Goal: Task Accomplishment & Management: Manage account settings

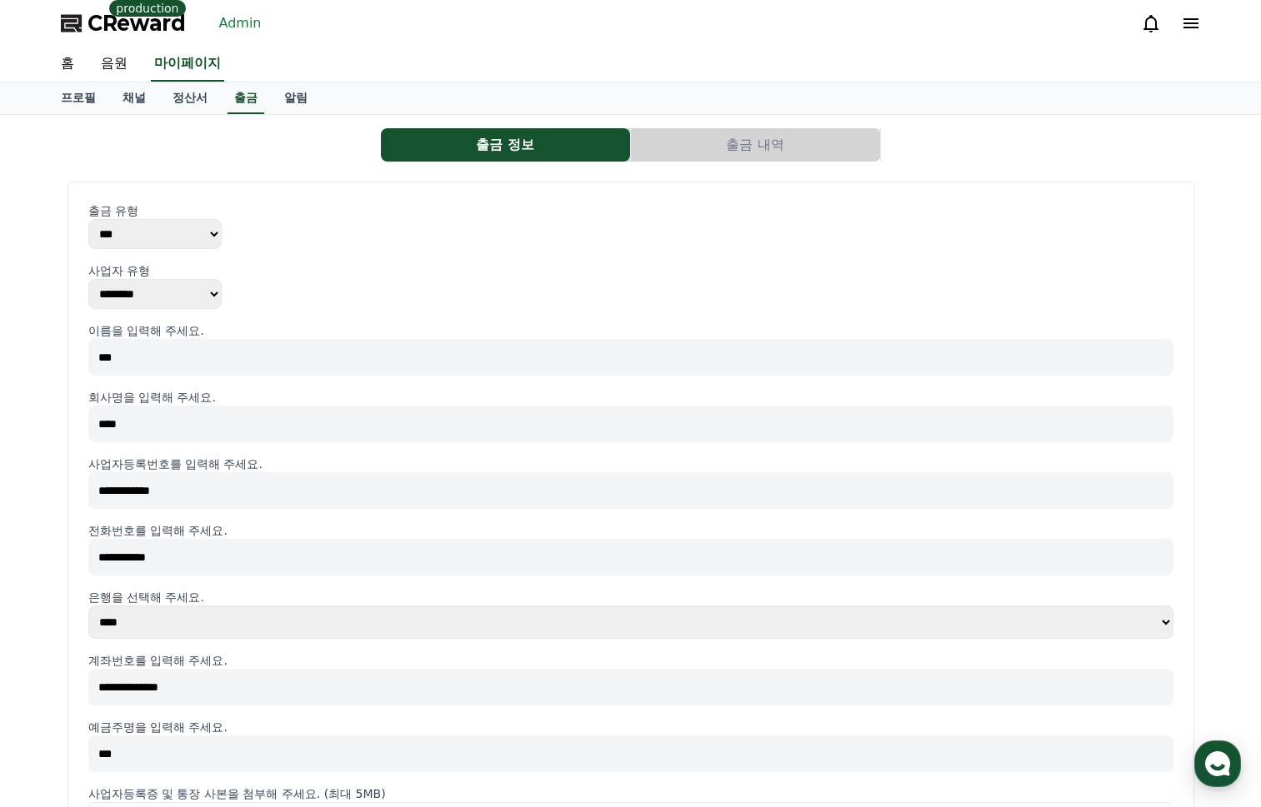
click at [251, 18] on link "Admin" at bounding box center [240, 23] width 56 height 27
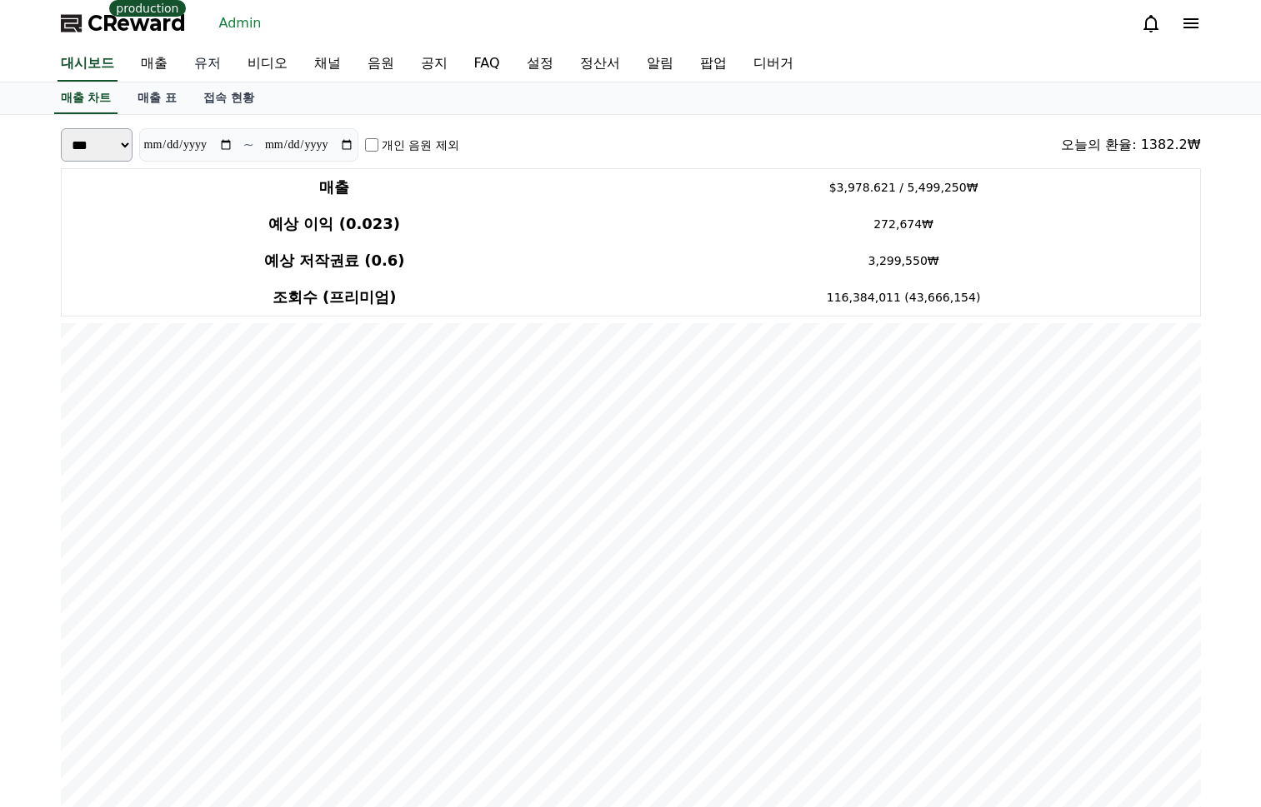
click at [194, 67] on link "유저" at bounding box center [207, 64] width 53 height 35
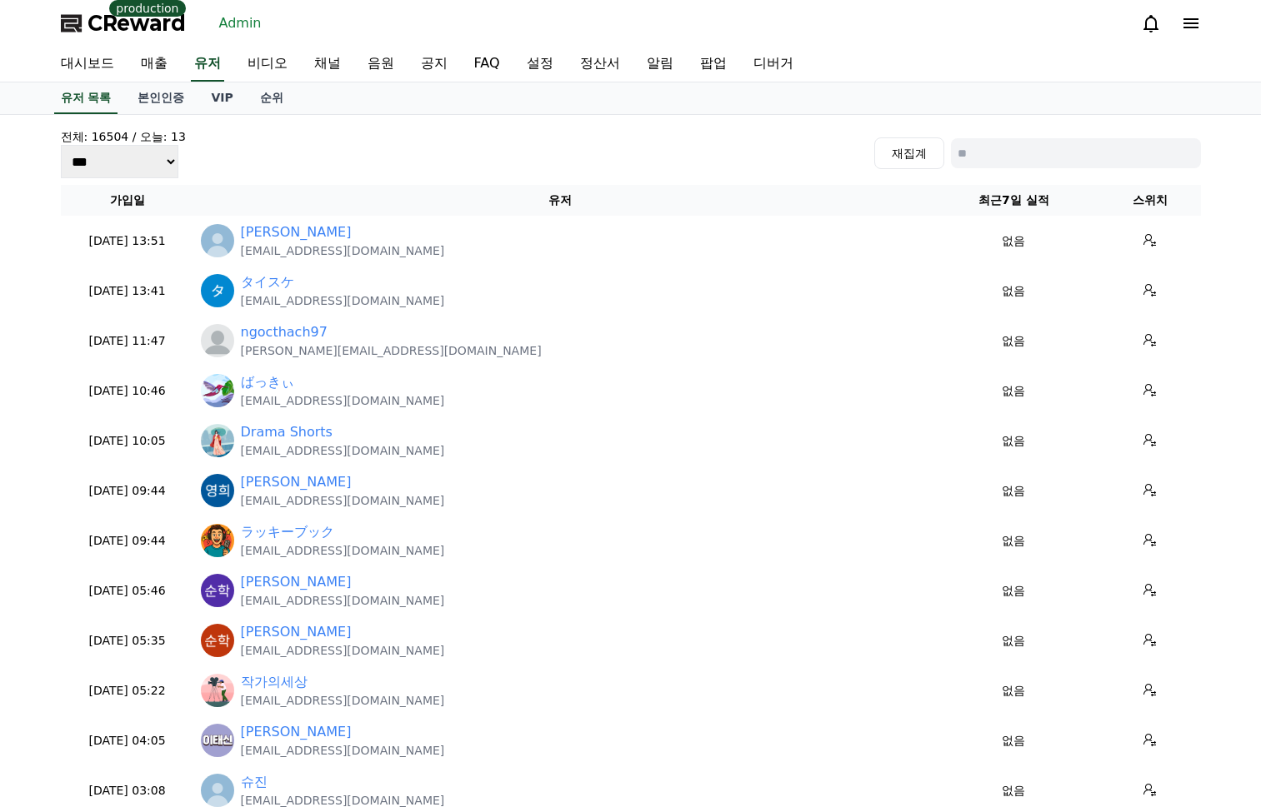
click at [1076, 168] on div "재집계" at bounding box center [1037, 153] width 327 height 32
click at [1078, 159] on input at bounding box center [1076, 153] width 250 height 30
paste input "**********"
type input "**********"
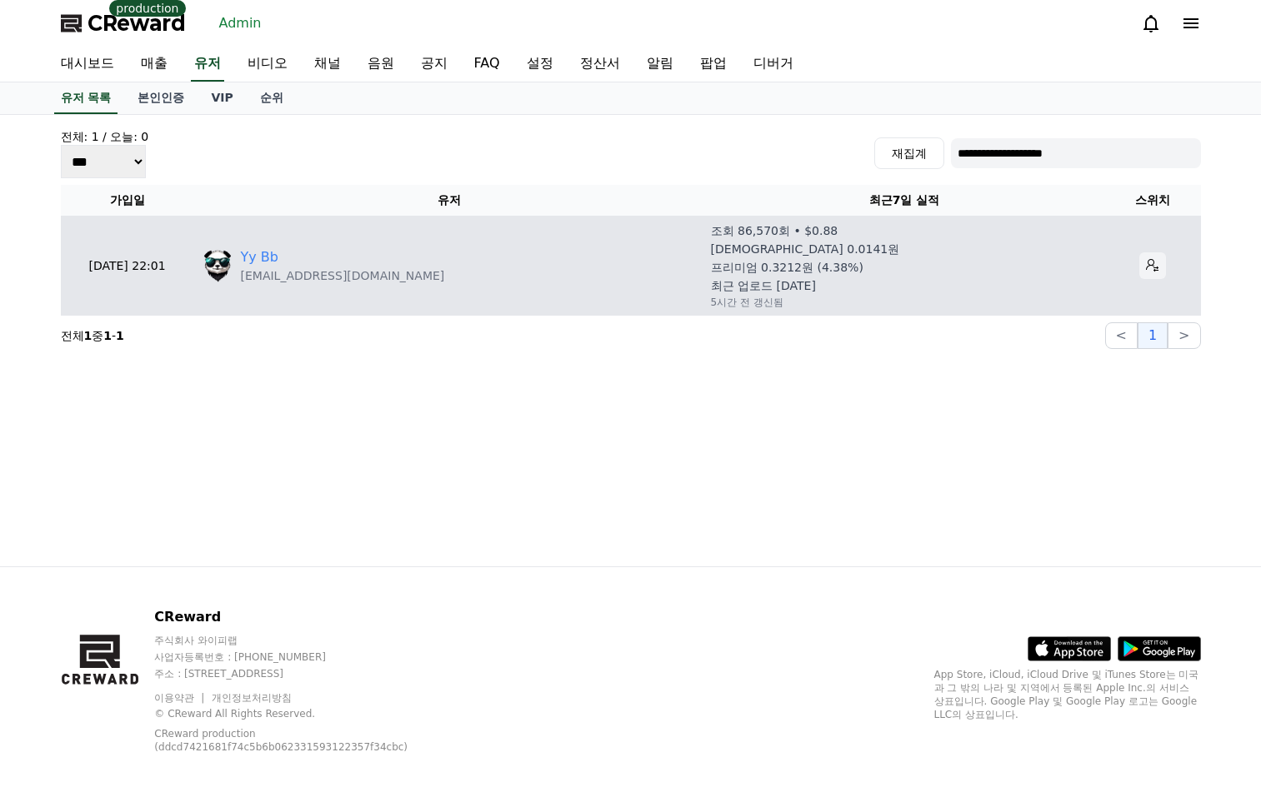
click at [1149, 258] on button at bounding box center [1152, 265] width 27 height 27
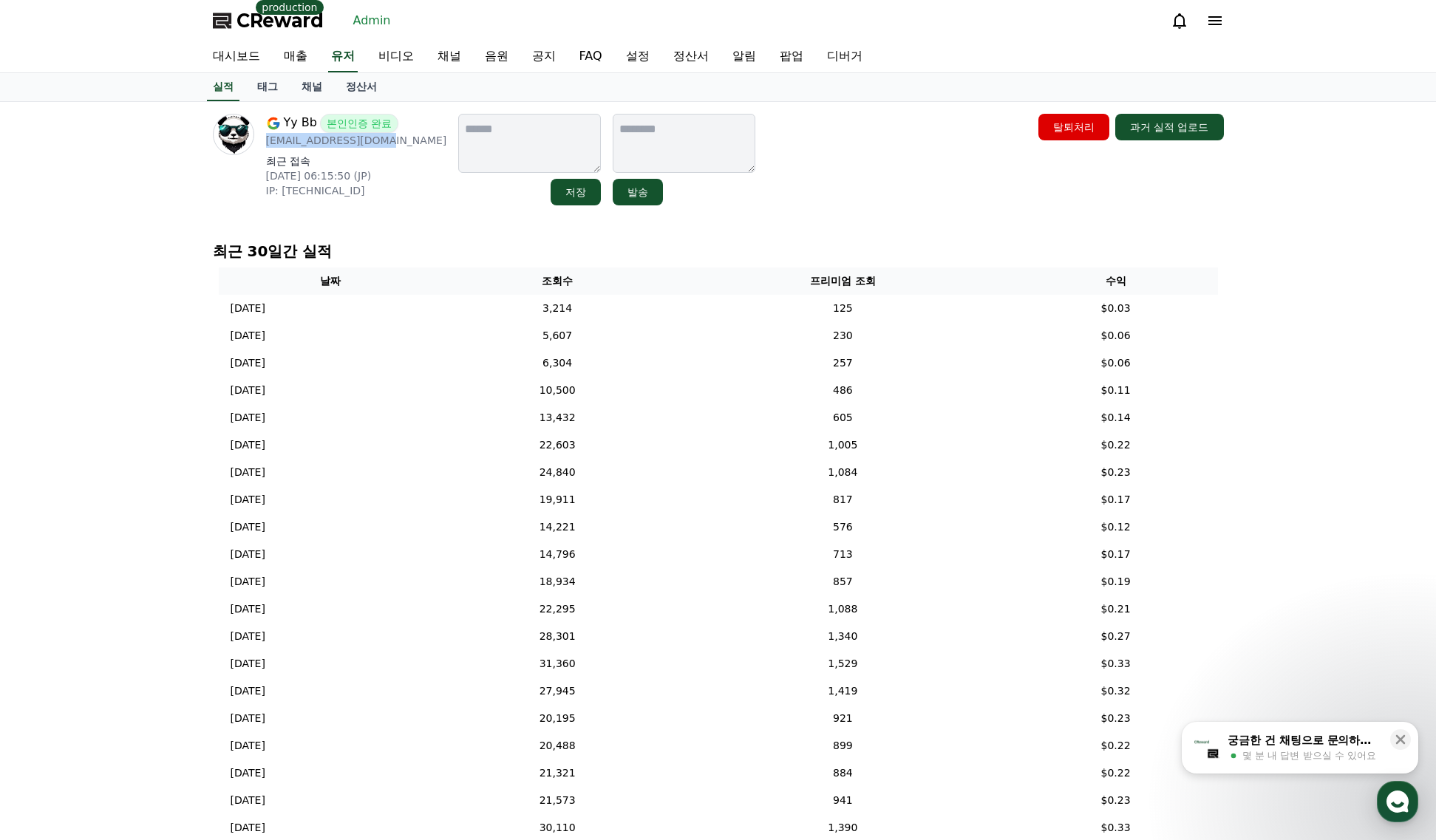
drag, startPoint x: 379, startPoint y: 140, endPoint x: 268, endPoint y: 146, distance: 111.2
click at [268, 146] on p "[EMAIL_ADDRESS][DOMAIN_NAME]" at bounding box center [357, 140] width 181 height 15
copy p "[EMAIL_ADDRESS][DOMAIN_NAME]"
click at [404, 152] on div "Yy Bb 본인인증 완료 yeonpyo330@gmail.com 최근 접속 2025-07-31 06:15:50 (JP) IP: 2400:2411…" at bounding box center [357, 159] width 181 height 91
